Goal: Task Accomplishment & Management: Manage account settings

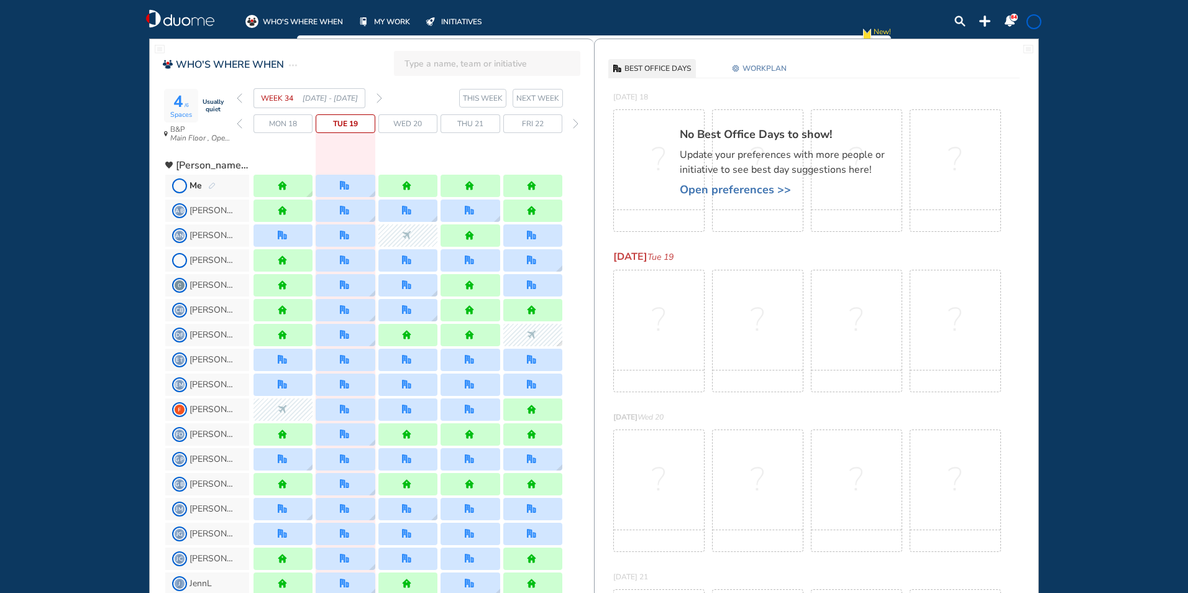
click at [209, 184] on img "pen-edit" at bounding box center [211, 186] width 7 height 8
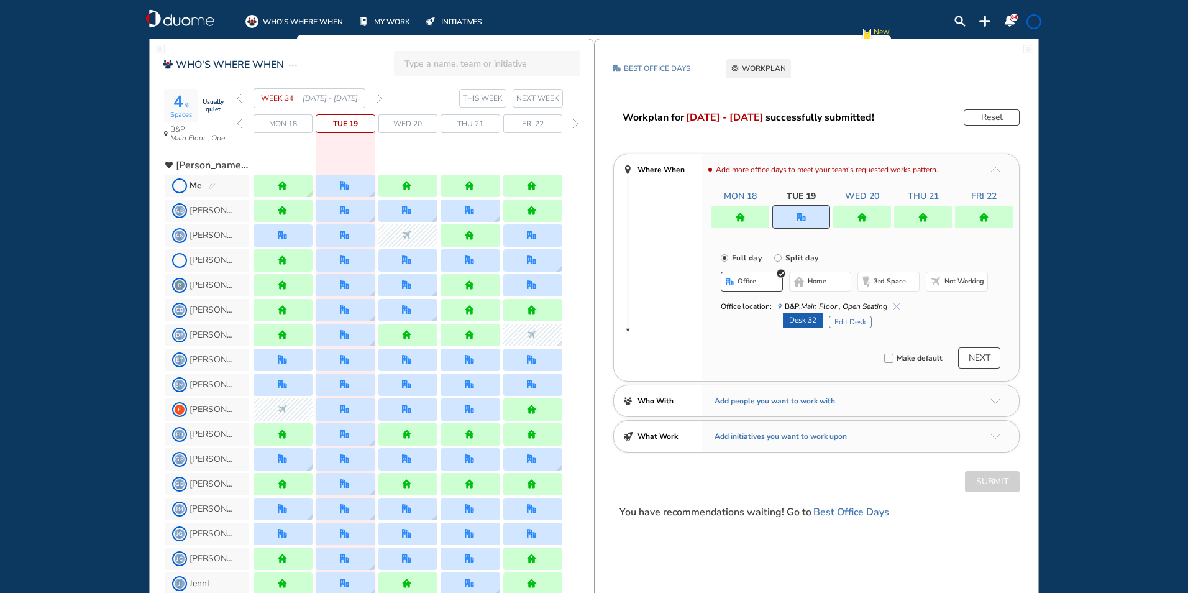
click at [845, 317] on button "Edit Desk" at bounding box center [850, 322] width 43 height 12
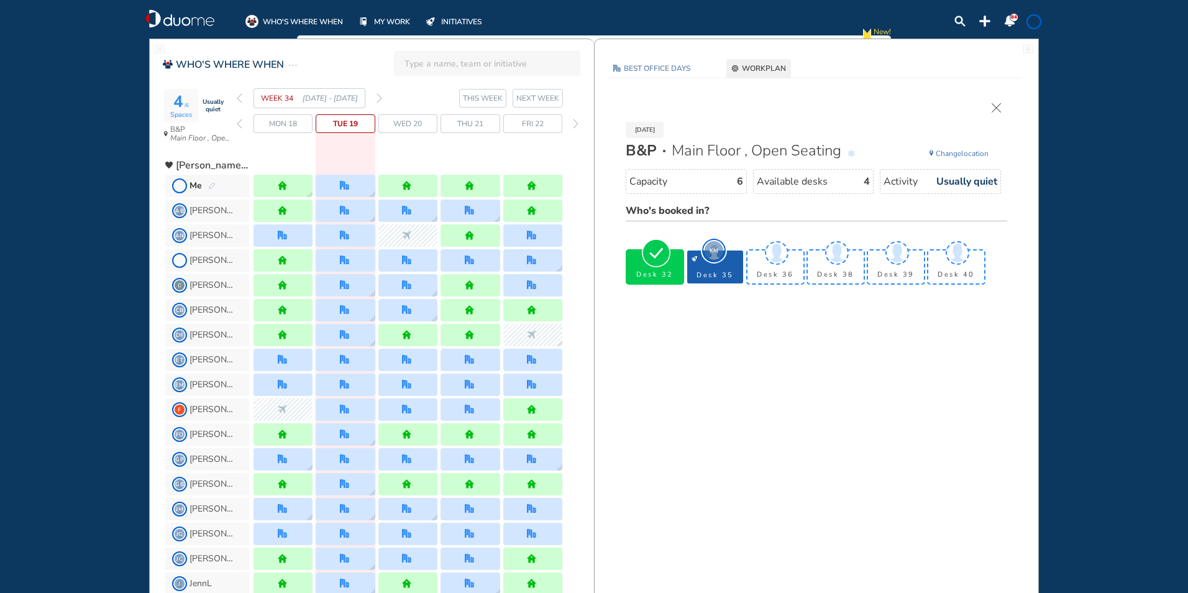
click at [952, 154] on span "Change" at bounding box center [948, 153] width 25 height 10
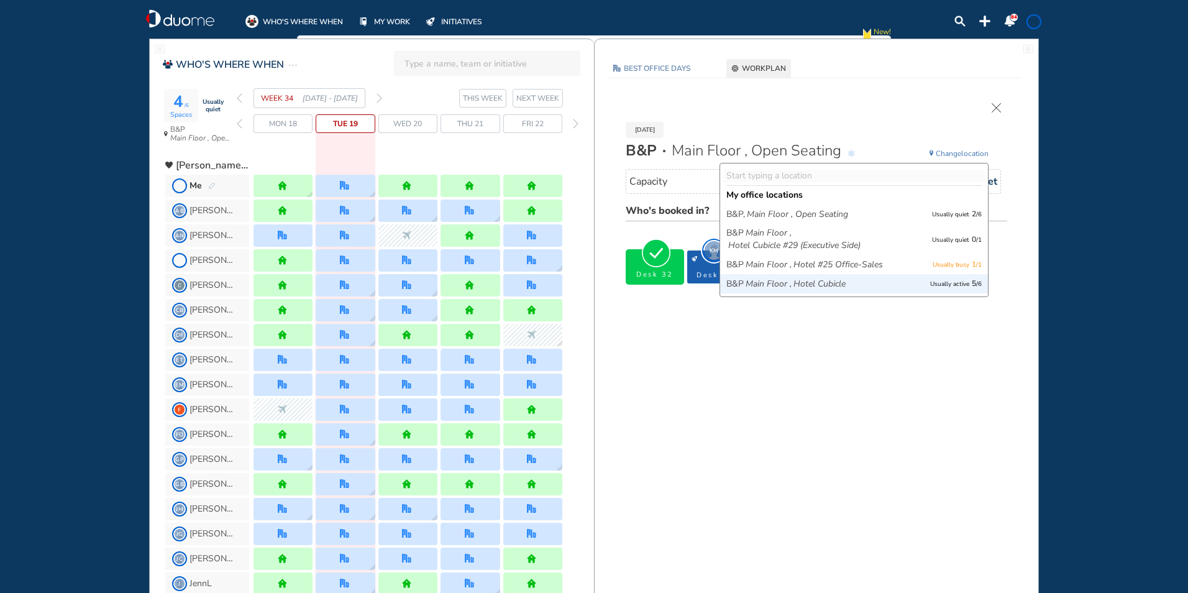
click at [780, 284] on icon "Main Floor ," at bounding box center [768, 284] width 46 height 12
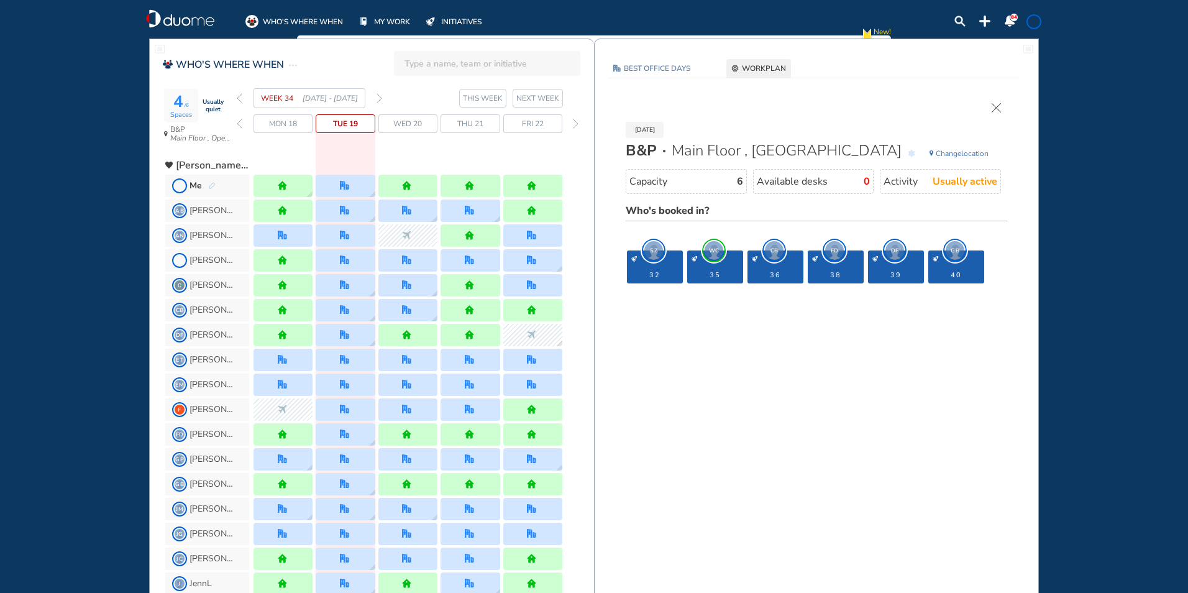
click at [956, 152] on span "Change" at bounding box center [948, 153] width 25 height 10
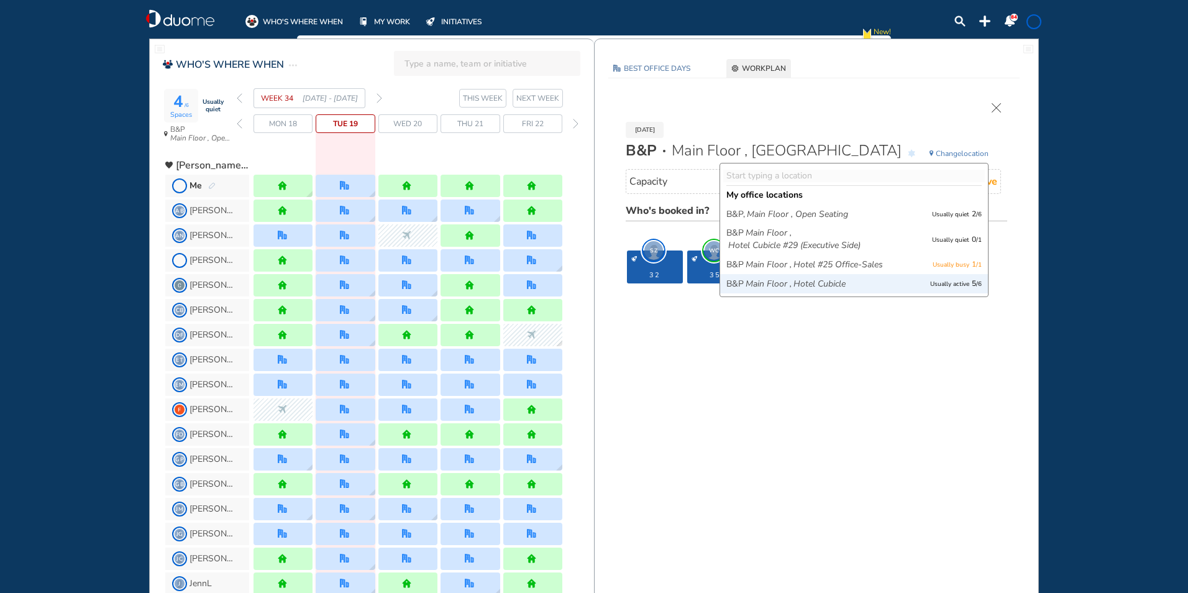
click at [745, 278] on icon "Main Floor ," at bounding box center [768, 284] width 46 height 12
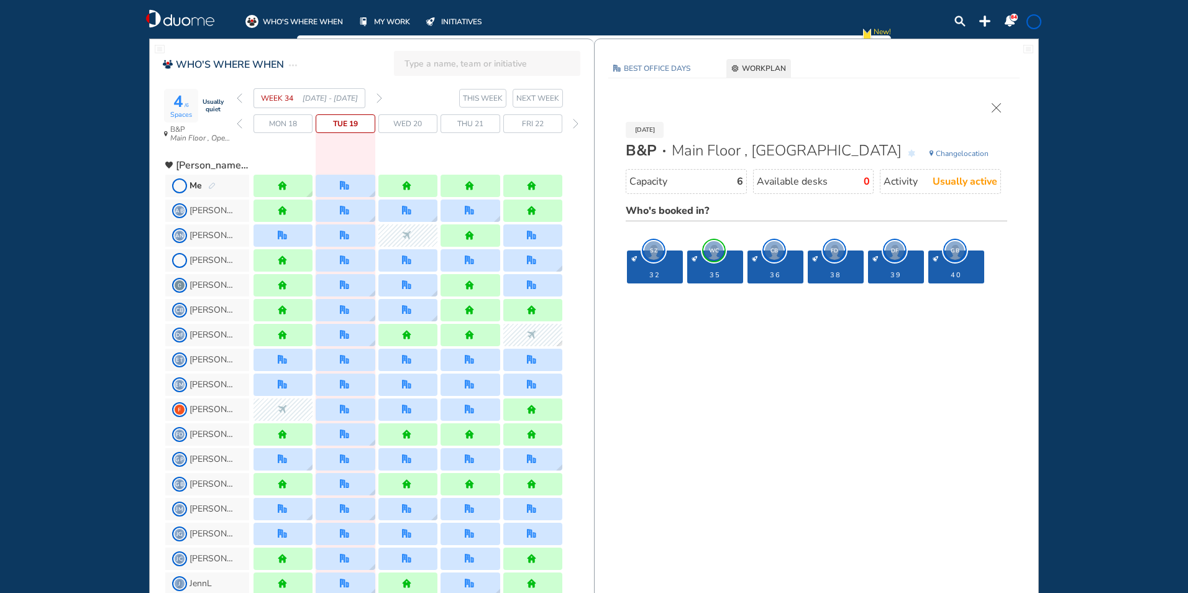
click at [708, 263] on div "35" at bounding box center [715, 266] width 56 height 33
click at [995, 107] on img "cross-thin" at bounding box center [995, 107] width 9 height 9
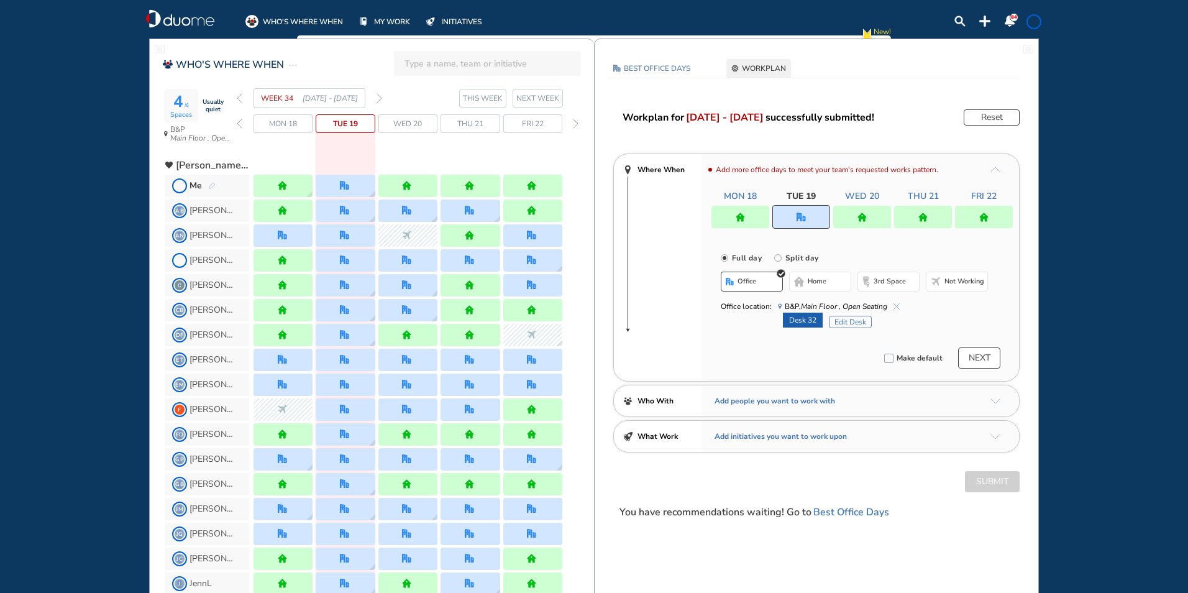
click at [1031, 19] on span at bounding box center [1034, 22] width 10 height 10
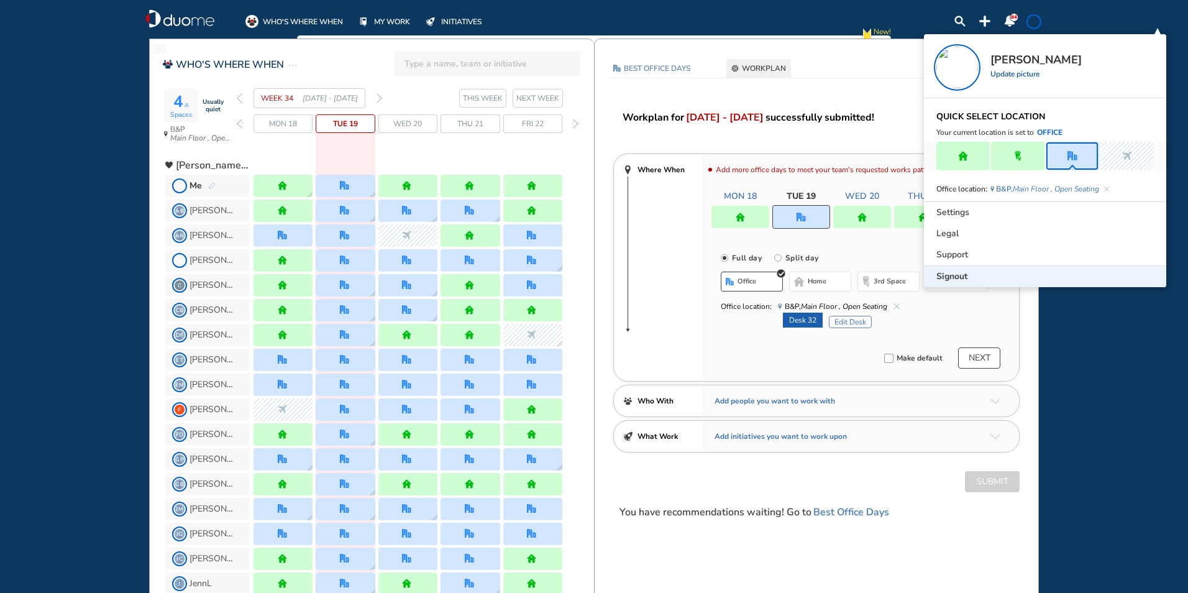
click at [960, 274] on span "Signout" at bounding box center [951, 276] width 31 height 12
